Goal: Information Seeking & Learning: Learn about a topic

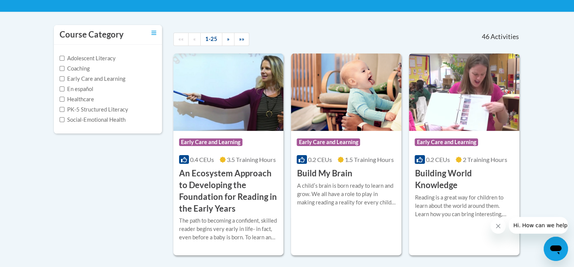
scroll to position [53, 0]
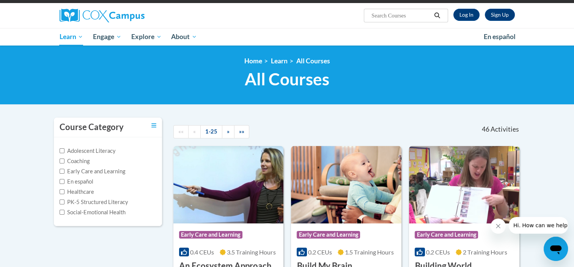
click at [393, 18] on input "Search..." at bounding box center [401, 15] width 61 height 9
type input "Sharing"
click at [437, 15] on icon "Search" at bounding box center [437, 16] width 7 height 6
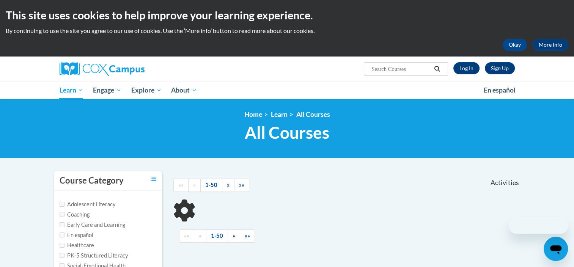
type input "Sharing"
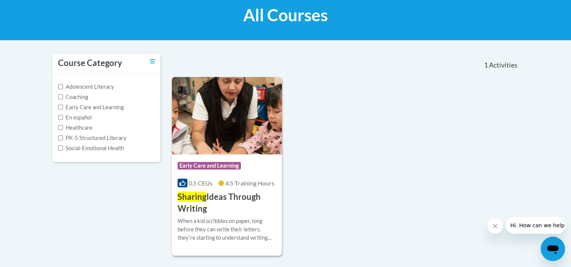
scroll to position [124, 0]
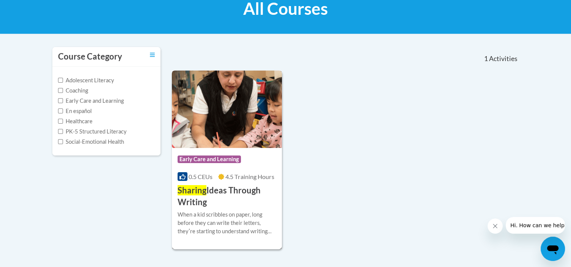
click at [247, 190] on h3 "Sharing Ideas Through Writing" at bounding box center [227, 197] width 99 height 24
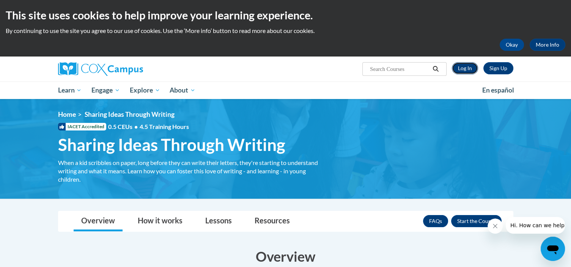
click at [463, 69] on link "Log In" at bounding box center [465, 68] width 26 height 12
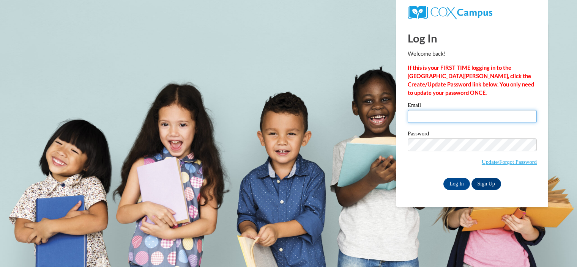
click at [451, 115] on input "Email" at bounding box center [471, 116] width 129 height 13
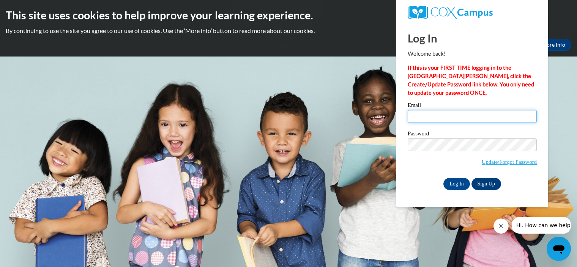
type input "[EMAIL_ADDRESS][DOMAIN_NAME]"
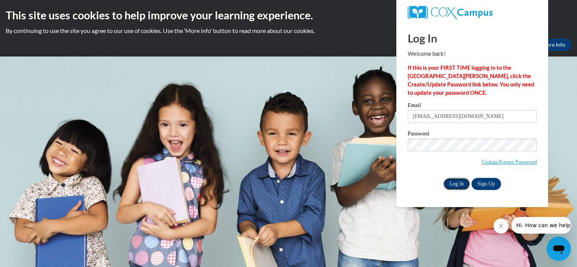
click at [461, 184] on input "Log In" at bounding box center [456, 184] width 27 height 12
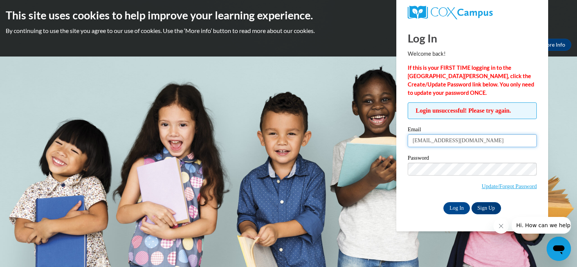
click at [484, 141] on input "[EMAIL_ADDRESS][DOMAIN_NAME]" at bounding box center [471, 140] width 129 height 13
type input "[EMAIL_ADDRESS][DOMAIN_NAME]"
click at [455, 207] on input "Log In" at bounding box center [456, 208] width 27 height 12
click at [463, 143] on input "[EMAIL_ADDRESS][DOMAIN_NAME]" at bounding box center [471, 140] width 129 height 13
type input "[EMAIL_ADDRESS][DOMAIN_NAME]"
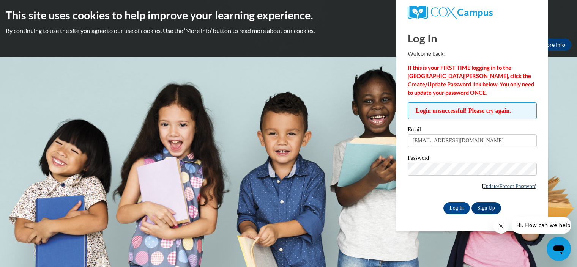
click at [487, 184] on link "Update/Forgot Password" at bounding box center [508, 186] width 55 height 6
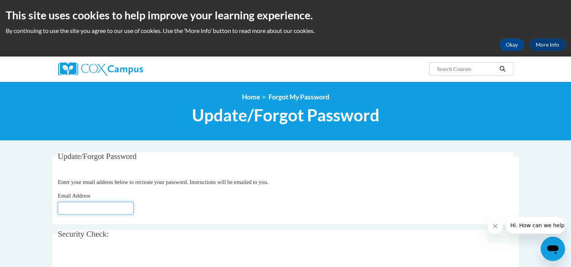
click at [62, 212] on input "Email Address" at bounding box center [96, 208] width 76 height 13
type input "[EMAIL_ADDRESS][DOMAIN_NAME]"
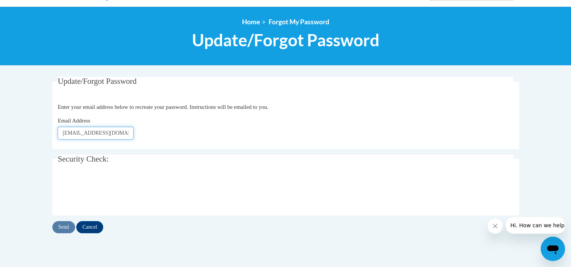
scroll to position [76, 0]
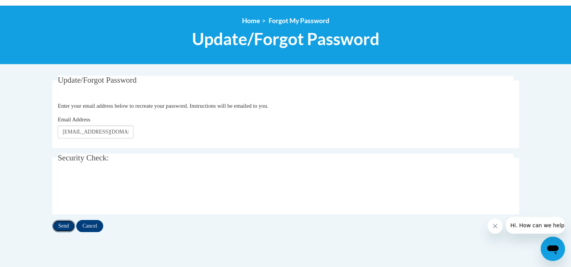
click at [65, 223] on input "Send" at bounding box center [63, 226] width 23 height 12
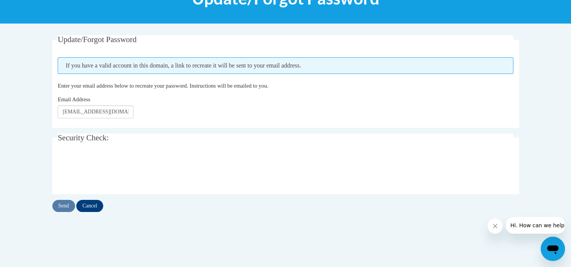
scroll to position [118, 0]
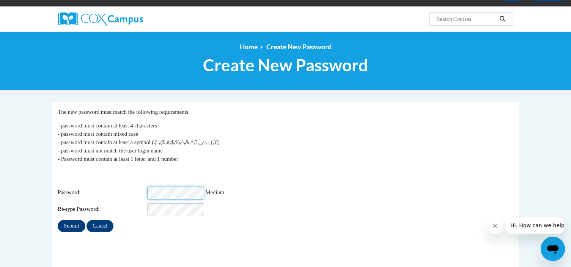
scroll to position [51, 0]
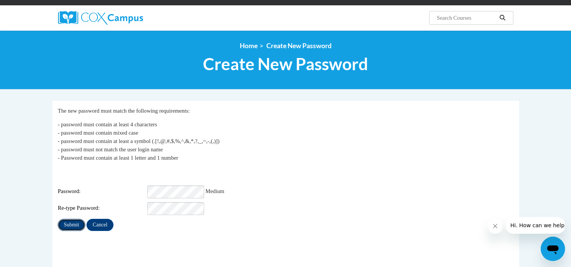
click at [74, 221] on input "Submit" at bounding box center [71, 225] width 27 height 12
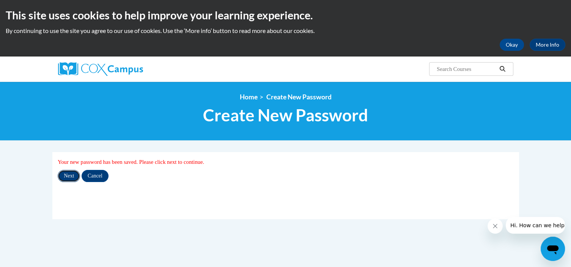
click at [66, 177] on input "Next" at bounding box center [69, 176] width 22 height 12
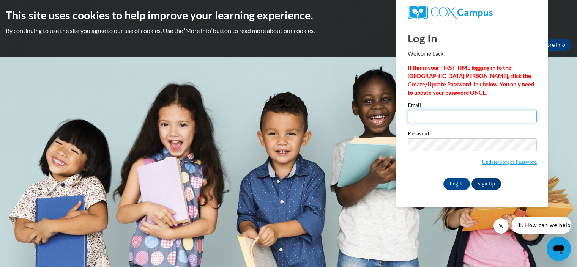
type input "[EMAIL_ADDRESS][DOMAIN_NAME]"
click at [451, 250] on body "This site uses cookies to help improve your learning experience. By continuing …" at bounding box center [288, 133] width 577 height 267
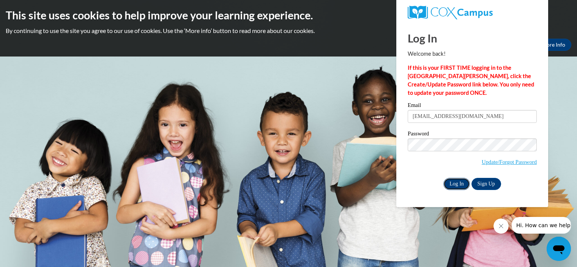
click at [453, 182] on input "Log In" at bounding box center [456, 184] width 27 height 12
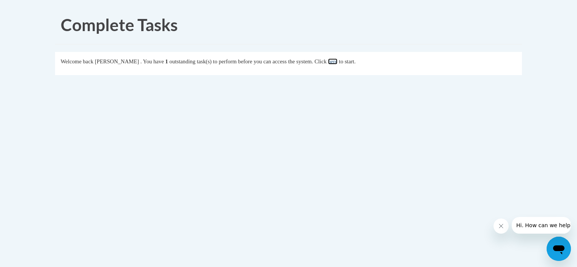
click at [337, 61] on link "here" at bounding box center [332, 61] width 9 height 6
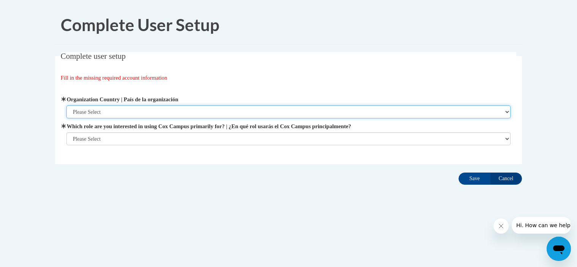
click at [110, 109] on select "Please Select United States | Estados Unidos Outside of the United States | Fue…" at bounding box center [288, 111] width 444 height 13
select select "ad49bcad-a171-4b2e-b99c-48b446064914"
click at [66, 105] on select "Please Select United States | Estados Unidos Outside of the United States | Fue…" at bounding box center [288, 111] width 444 height 13
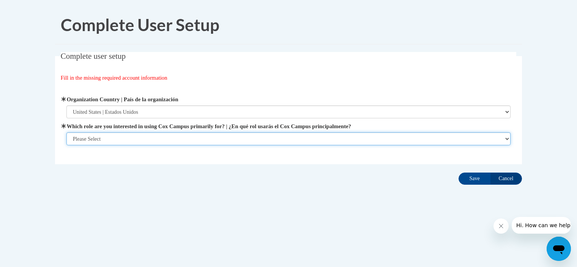
click at [105, 139] on select "Please Select College/University | Colegio/Universidad Community/Nonprofit Part…" at bounding box center [288, 138] width 444 height 13
select select "fbf2d438-af2f-41f8-98f1-81c410e29de3"
click at [66, 145] on select "Please Select College/University | Colegio/Universidad Community/Nonprofit Part…" at bounding box center [288, 138] width 444 height 13
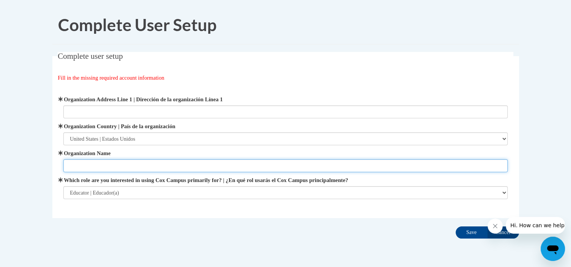
click at [97, 165] on input "Organization Name" at bounding box center [285, 165] width 444 height 13
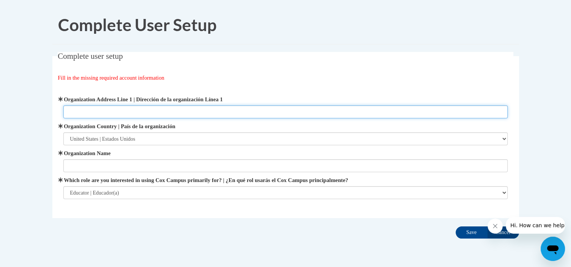
click at [122, 107] on input "Organization Address Line 1 | Dirección de la organización Línea 1" at bounding box center [285, 111] width 444 height 13
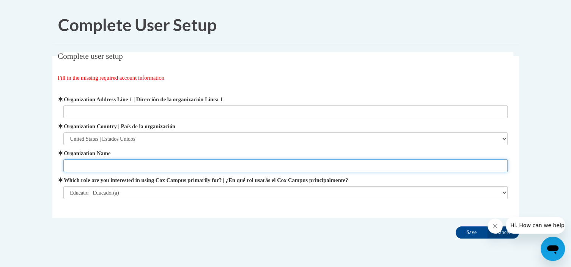
click at [97, 168] on input "Organization Name" at bounding box center [285, 165] width 444 height 13
type input "Cincinnati Public Schools"
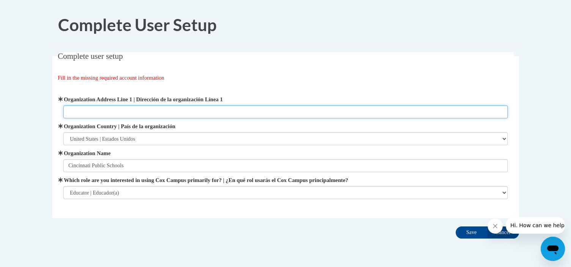
click at [105, 110] on input "Organization Address Line 1 | Dirección de la organización Línea 1" at bounding box center [285, 111] width 444 height 13
type input "2651Burnet Avenue, Cincinnati Ohio"
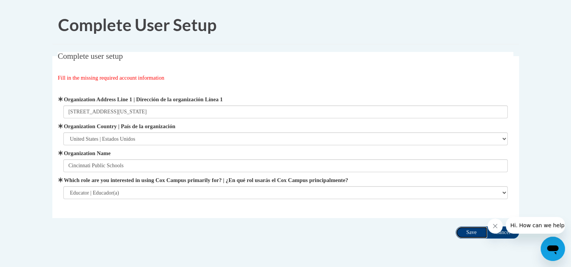
click at [465, 231] on input "Save" at bounding box center [472, 232] width 32 height 12
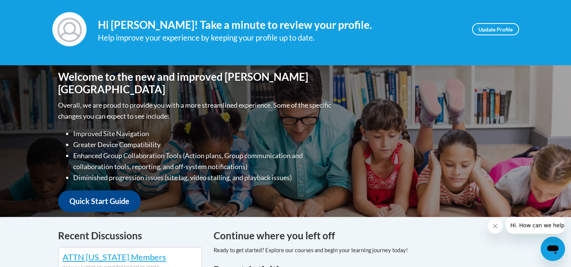
scroll to position [79, 0]
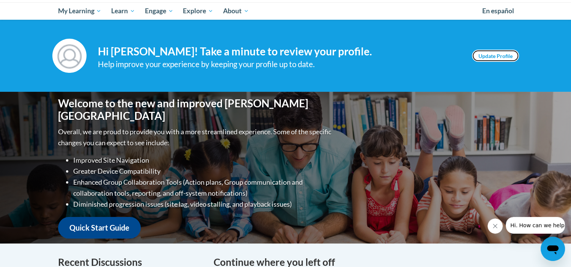
click at [489, 58] on link "Update Profile" at bounding box center [495, 56] width 47 height 12
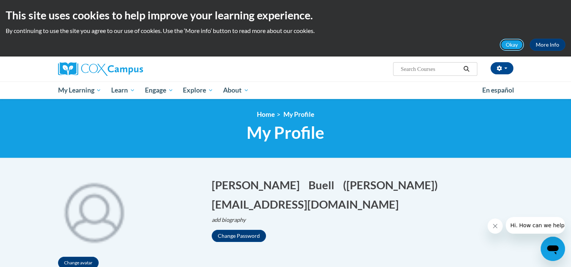
click at [512, 43] on button "Okay" at bounding box center [512, 45] width 24 height 12
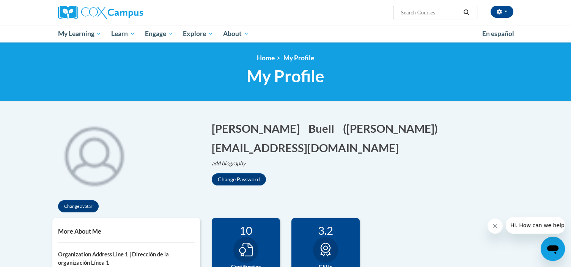
click at [430, 15] on input "Search..." at bounding box center [430, 12] width 61 height 9
click at [426, 11] on input "Search..." at bounding box center [430, 12] width 61 height 9
type input "sharing ideas"
click at [466, 13] on icon "Search" at bounding box center [467, 12] width 6 height 6
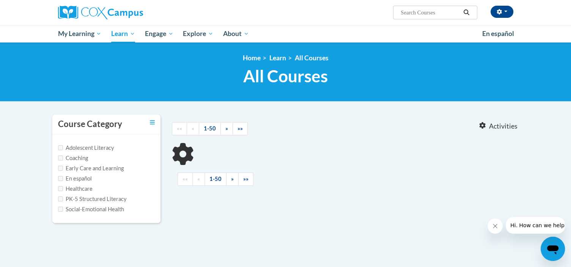
type input "sharing ideas"
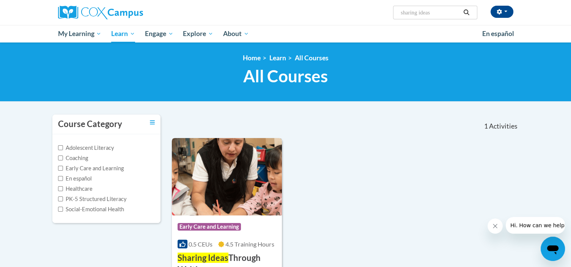
click at [216, 235] on div "Course Category: Early Care and Learning" at bounding box center [227, 227] width 99 height 17
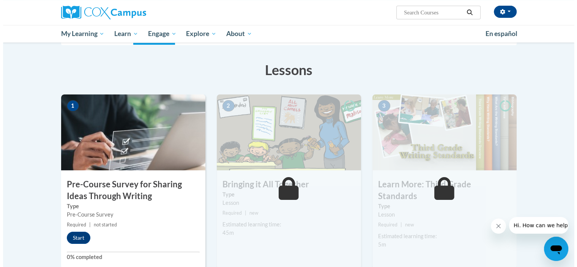
scroll to position [110, 0]
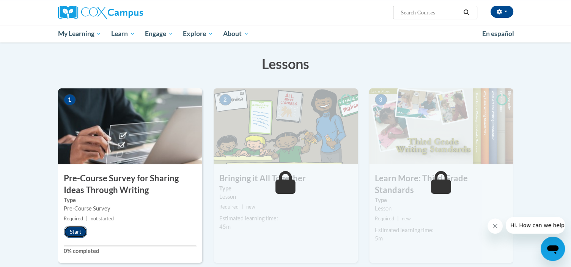
click at [71, 233] on button "Start" at bounding box center [76, 232] width 24 height 12
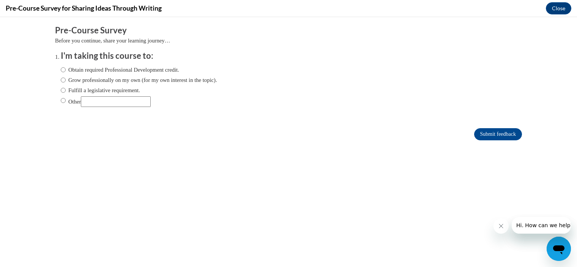
scroll to position [0, 0]
click at [61, 74] on input "Obtain required Professional Development credit." at bounding box center [63, 70] width 5 height 8
radio input "true"
click at [61, 79] on input "Grow professionally on my own (for my own interest in the topic)." at bounding box center [63, 80] width 5 height 8
radio input "true"
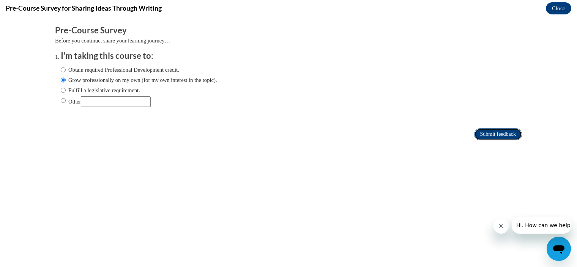
click at [487, 132] on input "Submit feedback" at bounding box center [498, 134] width 48 height 12
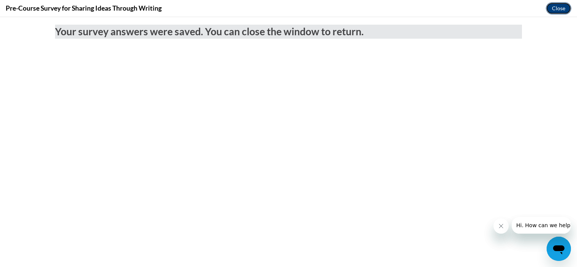
click at [558, 8] on button "Close" at bounding box center [557, 8] width 25 height 12
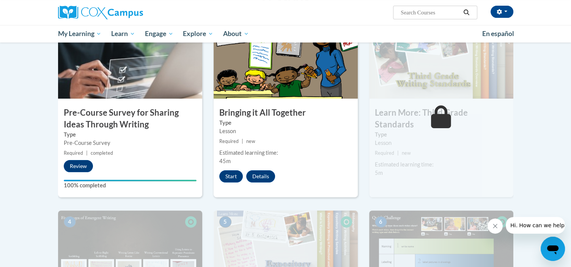
scroll to position [178, 0]
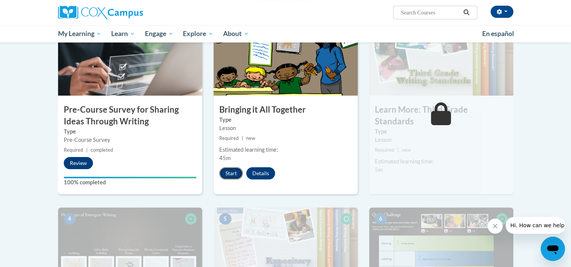
click at [231, 171] on button "Start" at bounding box center [231, 173] width 24 height 12
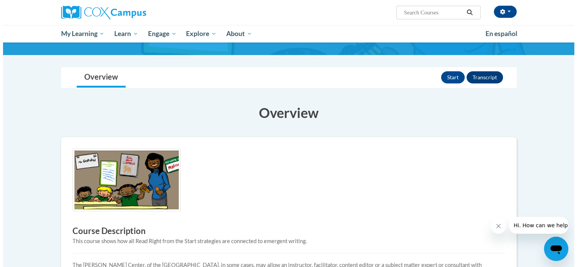
scroll to position [38, 0]
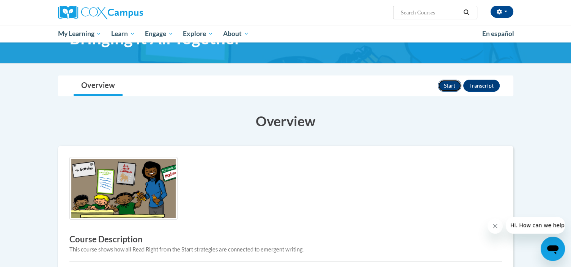
click at [446, 85] on button "Start" at bounding box center [450, 86] width 24 height 12
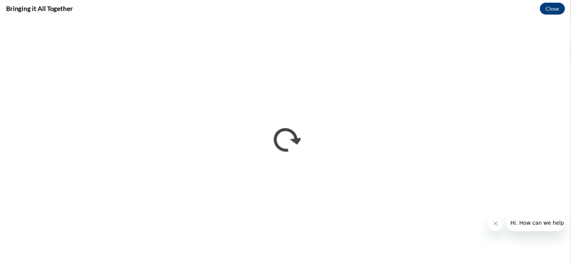
scroll to position [0, 0]
click at [502, 223] on icon "Close message from company" at bounding box center [500, 223] width 6 height 6
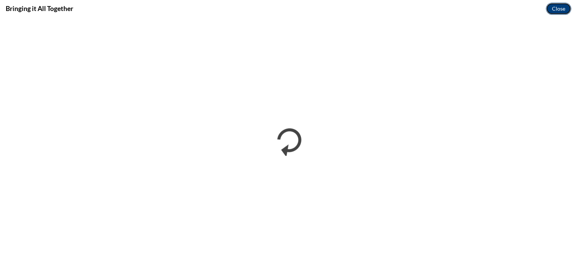
click at [564, 10] on button "Close" at bounding box center [557, 9] width 25 height 12
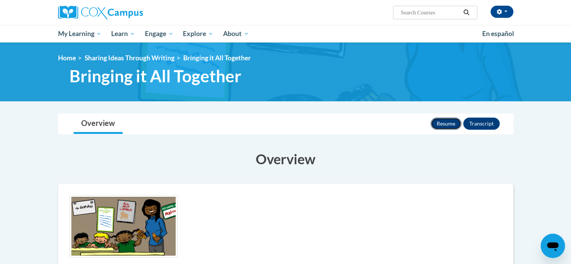
click at [444, 124] on button "Resume" at bounding box center [446, 124] width 31 height 12
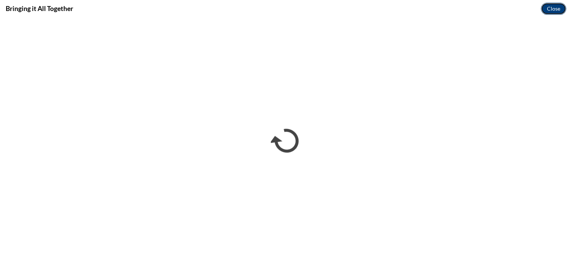
click at [545, 9] on button "Close" at bounding box center [553, 9] width 25 height 12
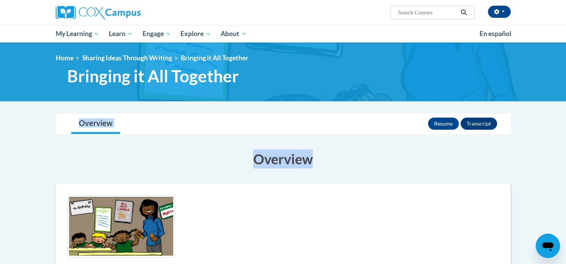
drag, startPoint x: 565, startPoint y: 108, endPoint x: 560, endPoint y: 134, distance: 26.3
click at [452, 123] on button "Resume" at bounding box center [443, 124] width 31 height 12
click at [402, 10] on input "Search..." at bounding box center [428, 12] width 61 height 9
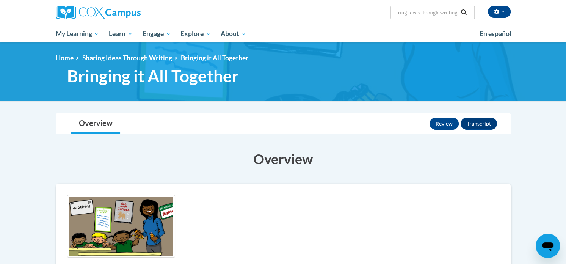
type input "sharing ideas through wriiting"
click at [466, 16] on button "Search" at bounding box center [463, 12] width 11 height 9
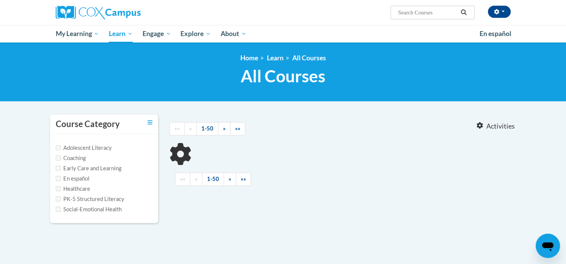
type input "sharing ideas through wriiting"
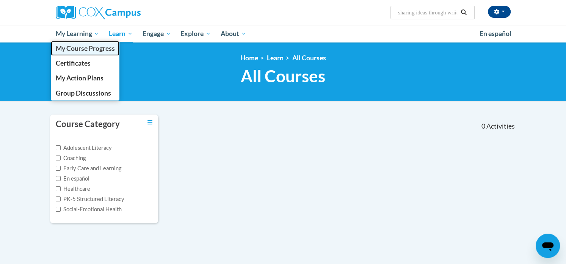
click at [85, 47] on span "My Course Progress" at bounding box center [84, 48] width 59 height 8
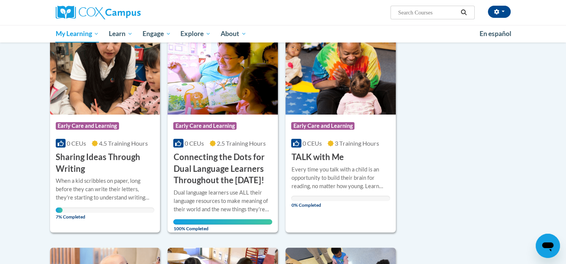
scroll to position [107, 0]
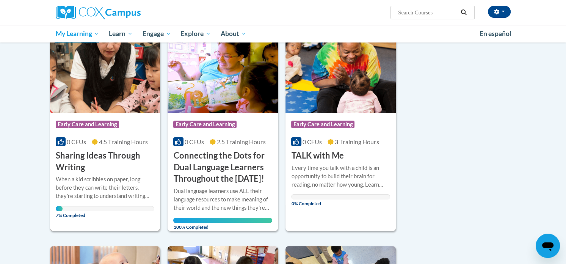
click at [77, 163] on h3 "Sharing Ideas Through Writing" at bounding box center [105, 162] width 99 height 24
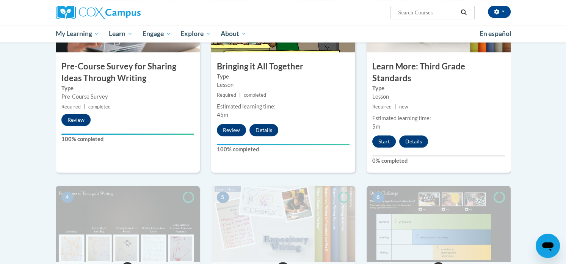
scroll to position [228, 0]
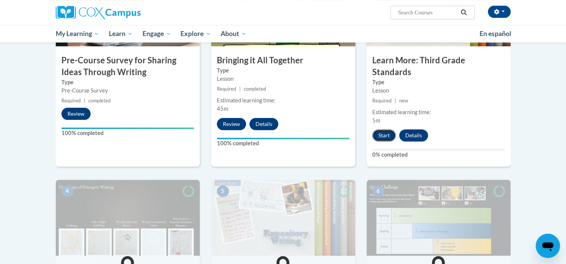
click at [386, 129] on button "Start" at bounding box center [384, 135] width 24 height 12
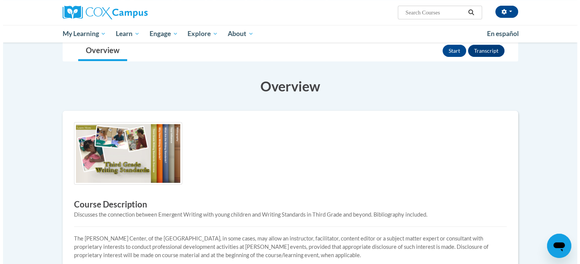
scroll to position [71, 0]
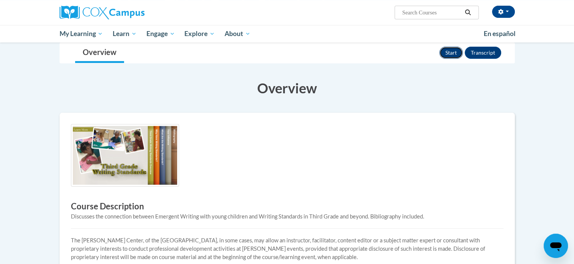
click at [447, 59] on button "Start" at bounding box center [451, 53] width 24 height 12
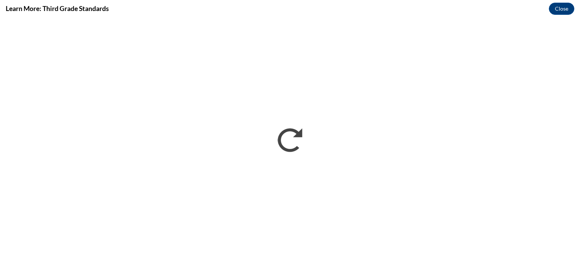
scroll to position [0, 0]
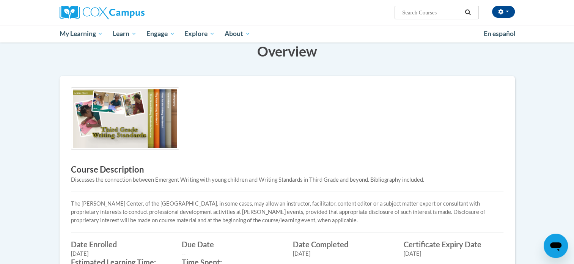
scroll to position [71, 0]
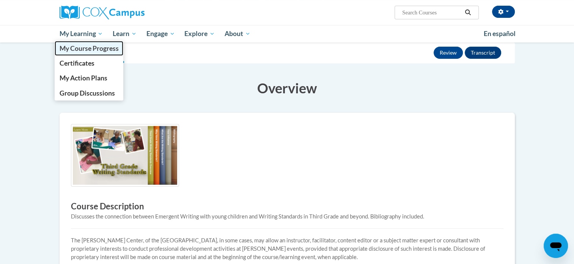
click at [77, 49] on span "My Course Progress" at bounding box center [88, 48] width 59 height 8
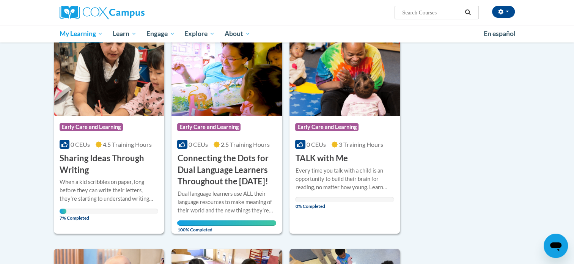
scroll to position [106, 0]
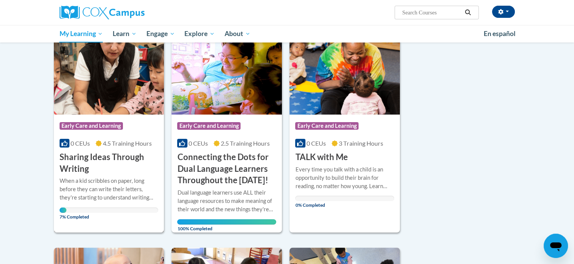
click at [94, 164] on h3 "Sharing Ideas Through Writing" at bounding box center [109, 163] width 99 height 24
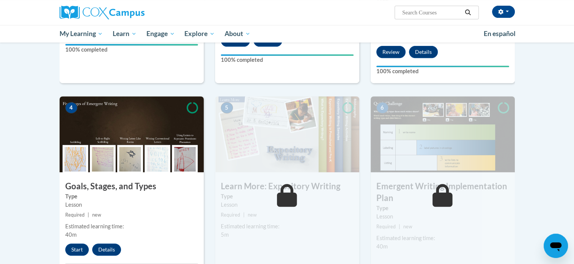
scroll to position [318, 0]
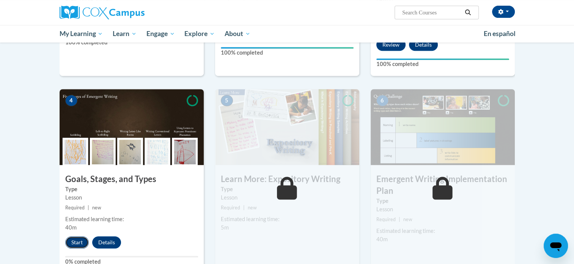
click at [72, 236] on button "Start" at bounding box center [77, 242] width 24 height 12
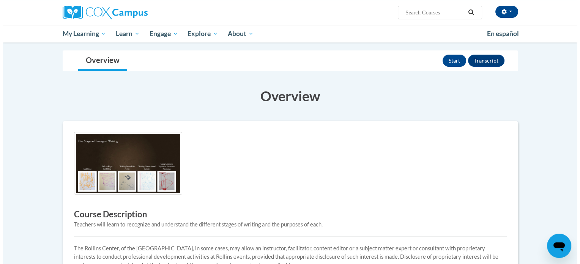
scroll to position [58, 0]
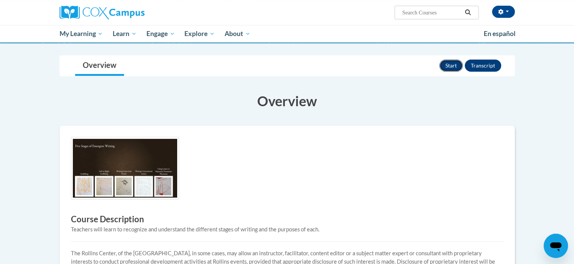
click at [449, 68] on button "Start" at bounding box center [451, 66] width 24 height 12
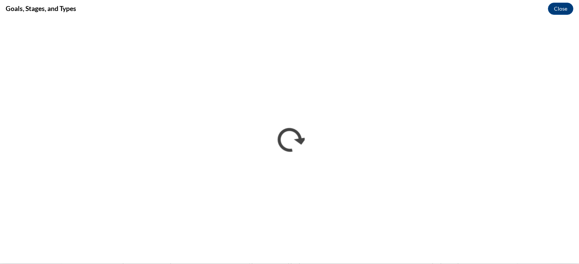
scroll to position [0, 0]
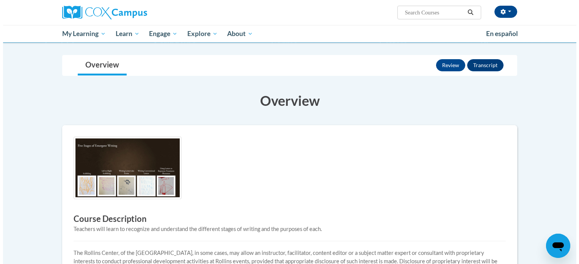
scroll to position [58, 0]
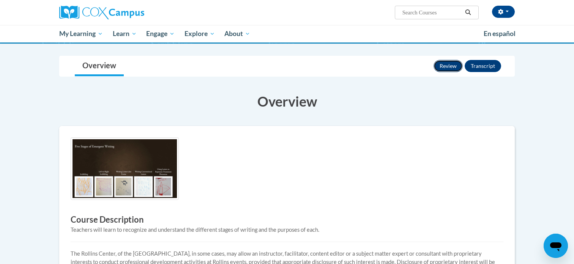
click at [453, 70] on button "Review" at bounding box center [447, 66] width 29 height 12
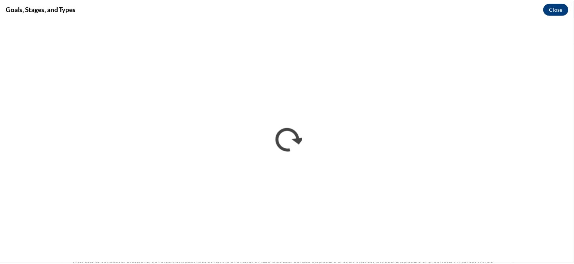
scroll to position [0, 0]
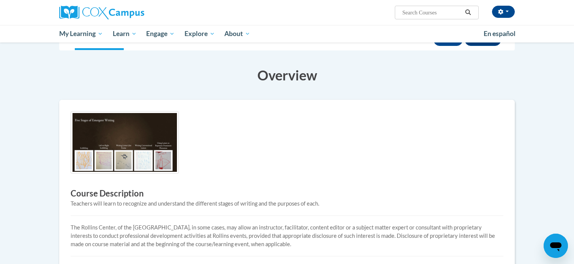
scroll to position [77, 0]
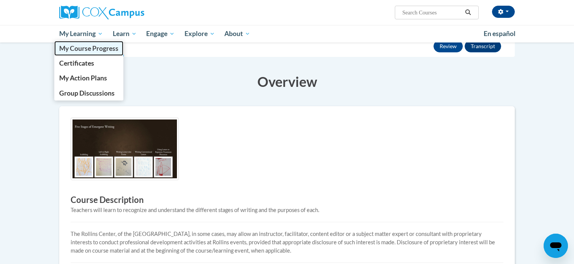
click at [82, 46] on span "My Course Progress" at bounding box center [88, 48] width 59 height 8
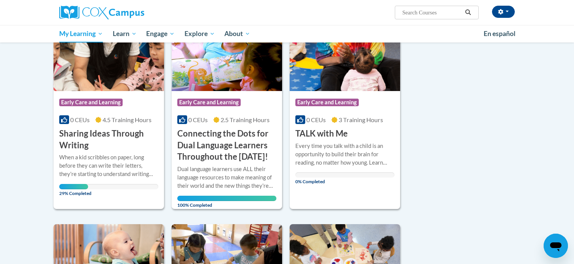
scroll to position [132, 0]
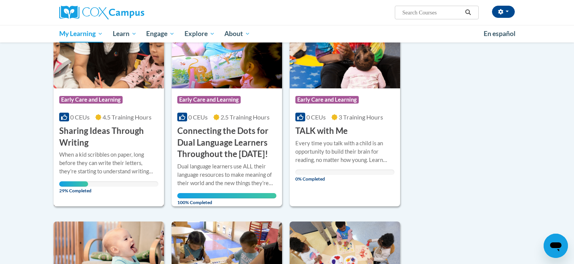
click at [88, 146] on h3 "Sharing Ideas Through Writing" at bounding box center [108, 137] width 99 height 24
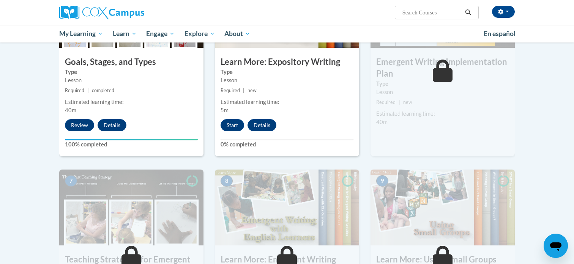
scroll to position [418, 0]
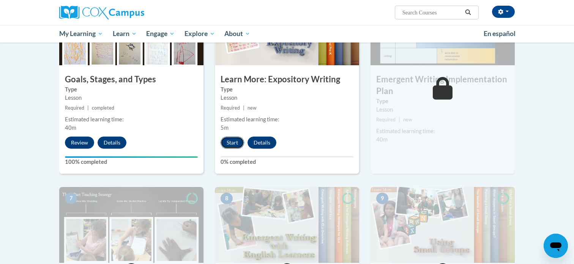
click at [229, 137] on button "Start" at bounding box center [232, 143] width 24 height 12
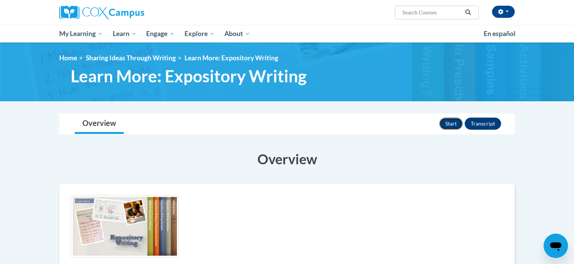
click at [450, 127] on button "Start" at bounding box center [451, 124] width 24 height 12
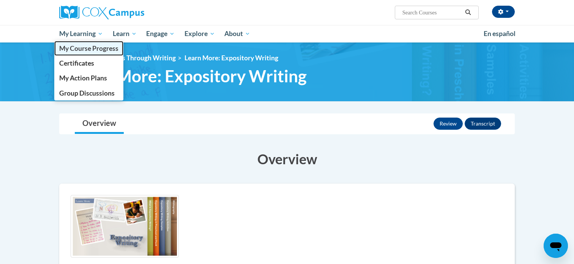
click at [83, 49] on span "My Course Progress" at bounding box center [88, 48] width 59 height 8
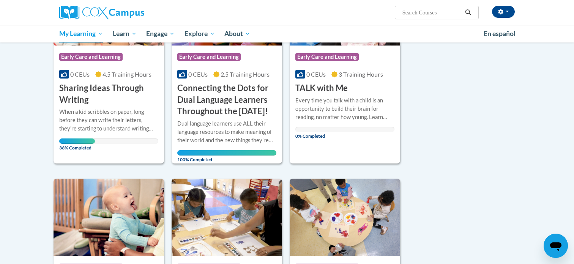
scroll to position [167, 0]
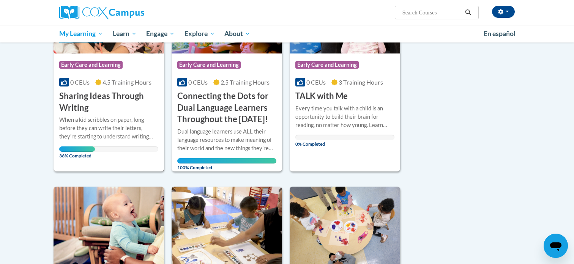
click at [80, 97] on h3 "Sharing Ideas Through Writing" at bounding box center [108, 102] width 99 height 24
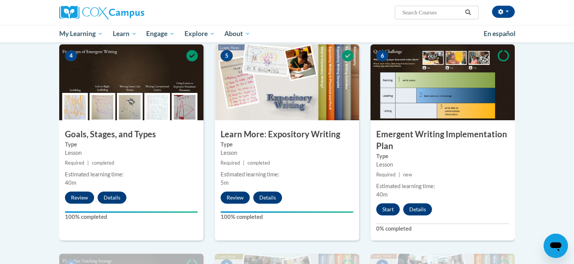
scroll to position [366, 0]
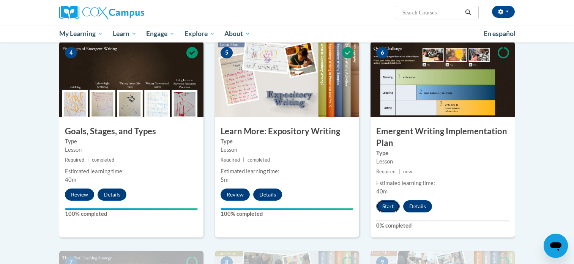
click at [383, 200] on button "Start" at bounding box center [388, 206] width 24 height 12
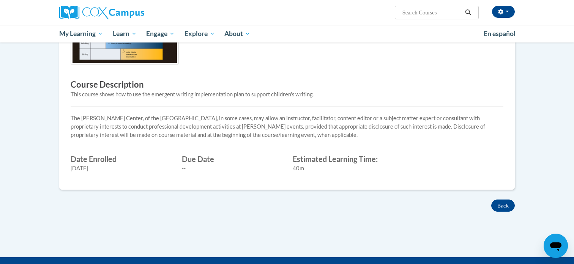
scroll to position [214, 0]
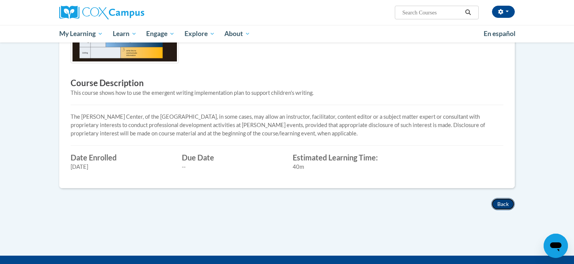
click at [496, 203] on button "Back" at bounding box center [503, 204] width 24 height 12
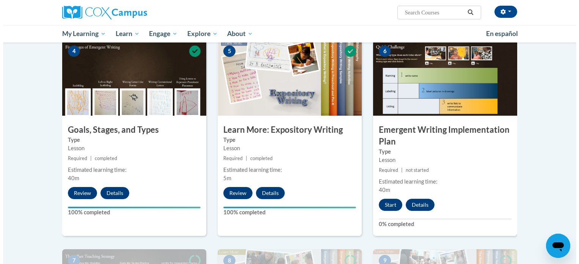
scroll to position [369, 0]
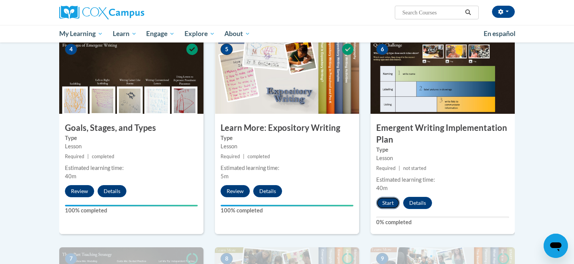
click at [382, 197] on button "Start" at bounding box center [388, 203] width 24 height 12
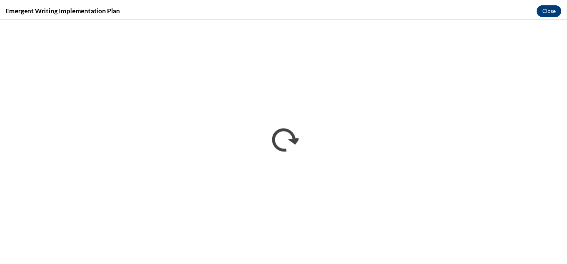
scroll to position [0, 0]
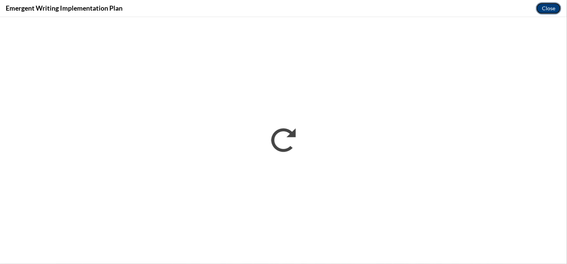
click at [543, 9] on button "Close" at bounding box center [548, 8] width 25 height 12
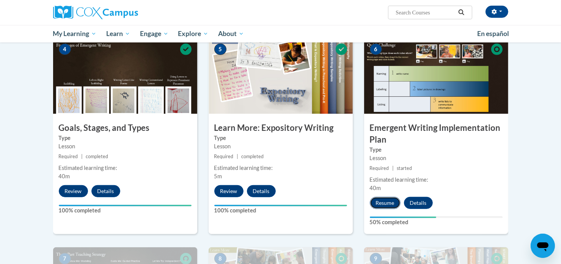
click at [385, 197] on button "Resume" at bounding box center [385, 203] width 31 height 12
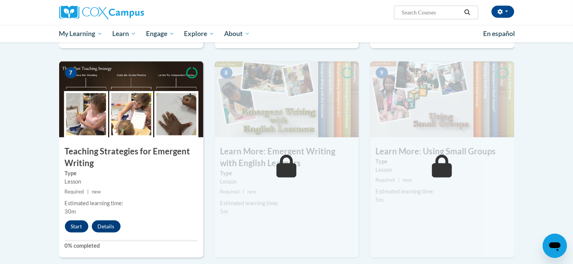
scroll to position [549, 0]
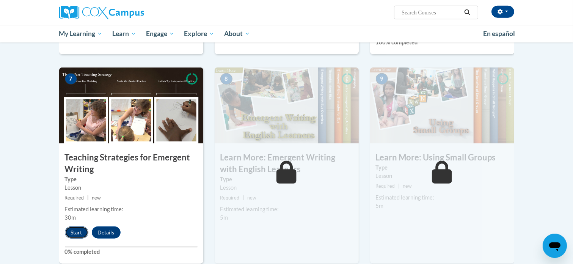
click at [71, 226] on button "Start" at bounding box center [77, 232] width 24 height 12
